Goal: Task Accomplishment & Management: Use online tool/utility

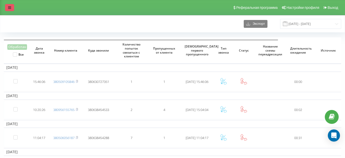
click at [9, 9] on icon at bounding box center [9, 8] width 3 height 4
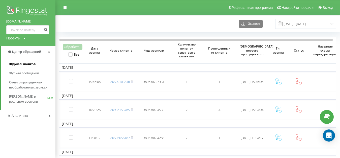
click at [25, 65] on span "Журнал звонков" at bounding box center [22, 64] width 27 height 5
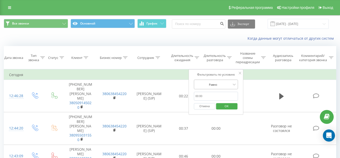
click at [228, 84] on div at bounding box center [214, 84] width 36 height 5
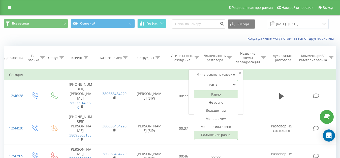
click at [218, 133] on div "Больше или равно" at bounding box center [216, 134] width 44 height 8
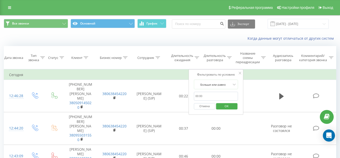
click at [216, 98] on input "text" at bounding box center [216, 96] width 44 height 9
type input "30"
click at [223, 108] on span "OK" at bounding box center [227, 106] width 14 height 8
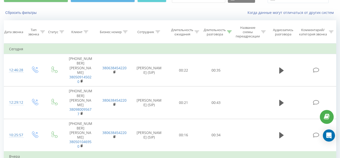
scroll to position [35, 0]
